Goal: Information Seeking & Learning: Learn about a topic

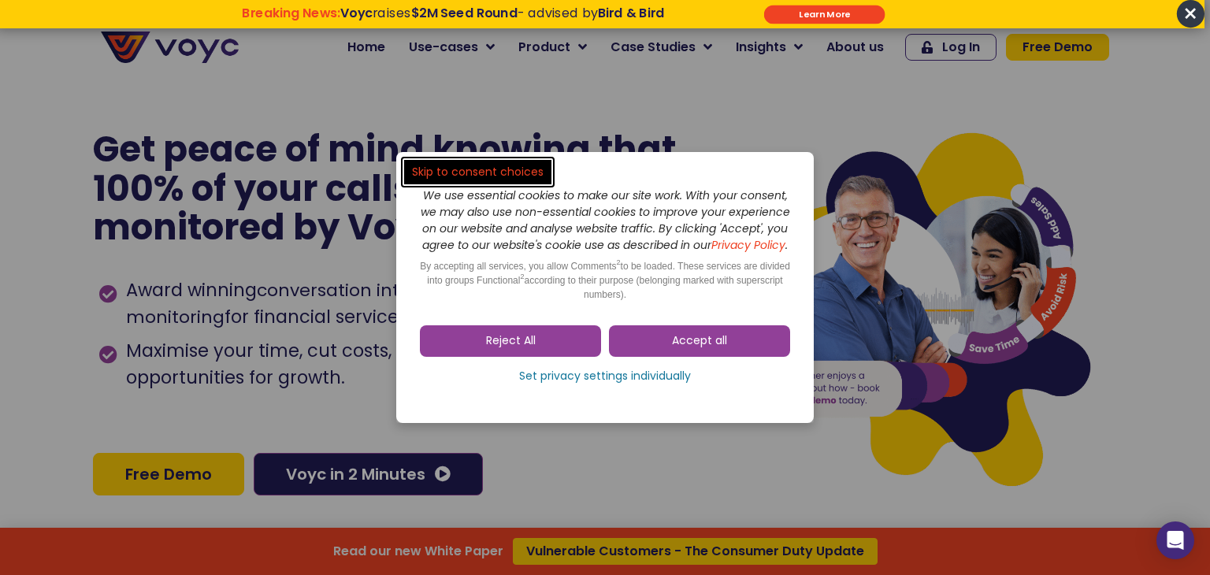
drag, startPoint x: 1204, startPoint y: 28, endPoint x: 1206, endPoint y: 81, distance: 52.8
click at [1197, 81] on dialog "Skip to consent choices We use essential cookies to make our site work. With yo…" at bounding box center [605, 287] width 1210 height 575
click at [684, 343] on span "Accept all" at bounding box center [699, 341] width 55 height 16
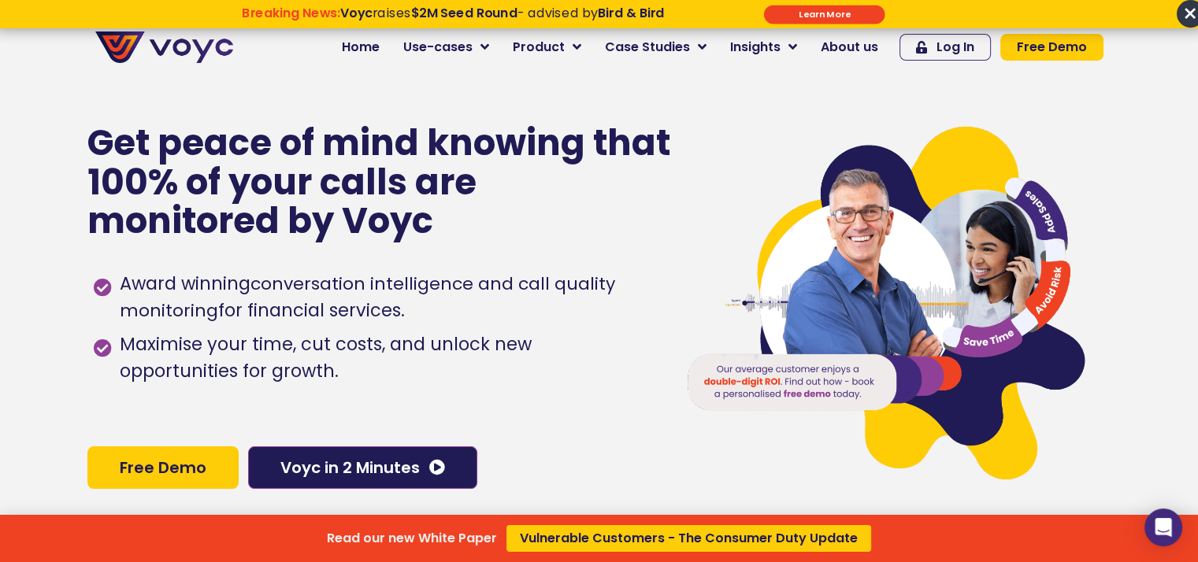
click at [385, 45] on div "Read our new White Paper Vulnerable Customers - The Consumer Duty Update" at bounding box center [599, 281] width 1198 height 562
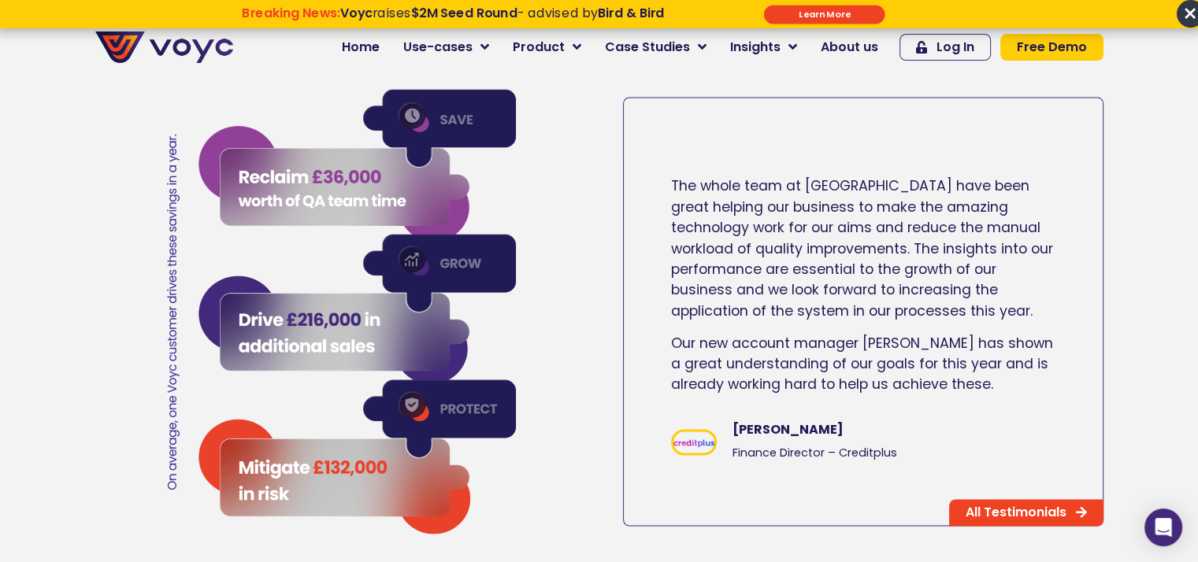
scroll to position [2612, 0]
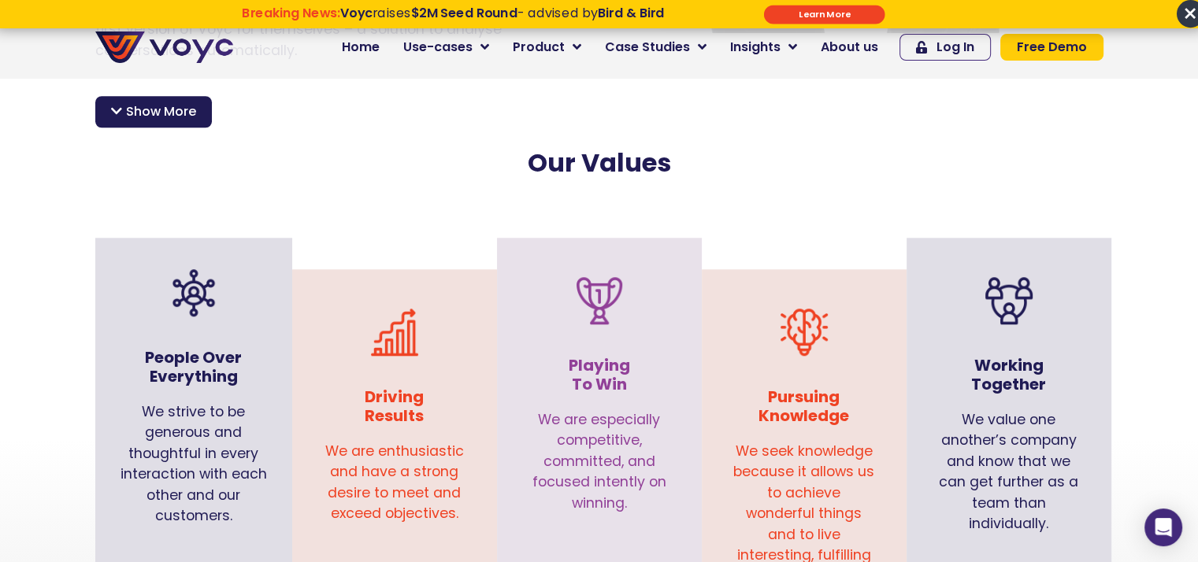
scroll to position [1508, 0]
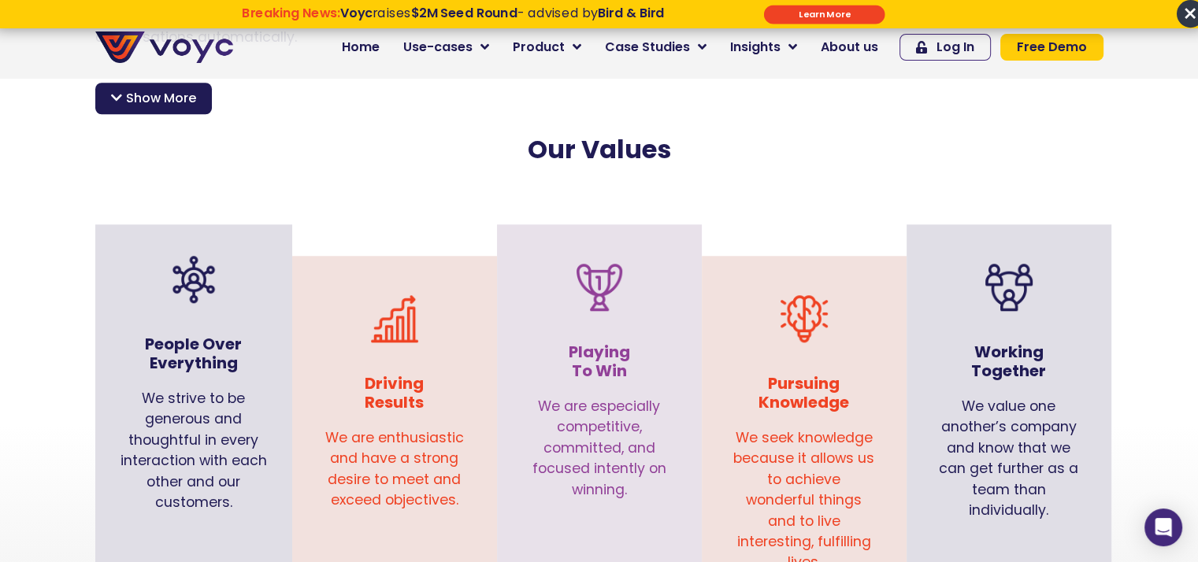
click at [742, 135] on h2 "Our Values" at bounding box center [599, 150] width 999 height 30
